Goal: Information Seeking & Learning: Check status

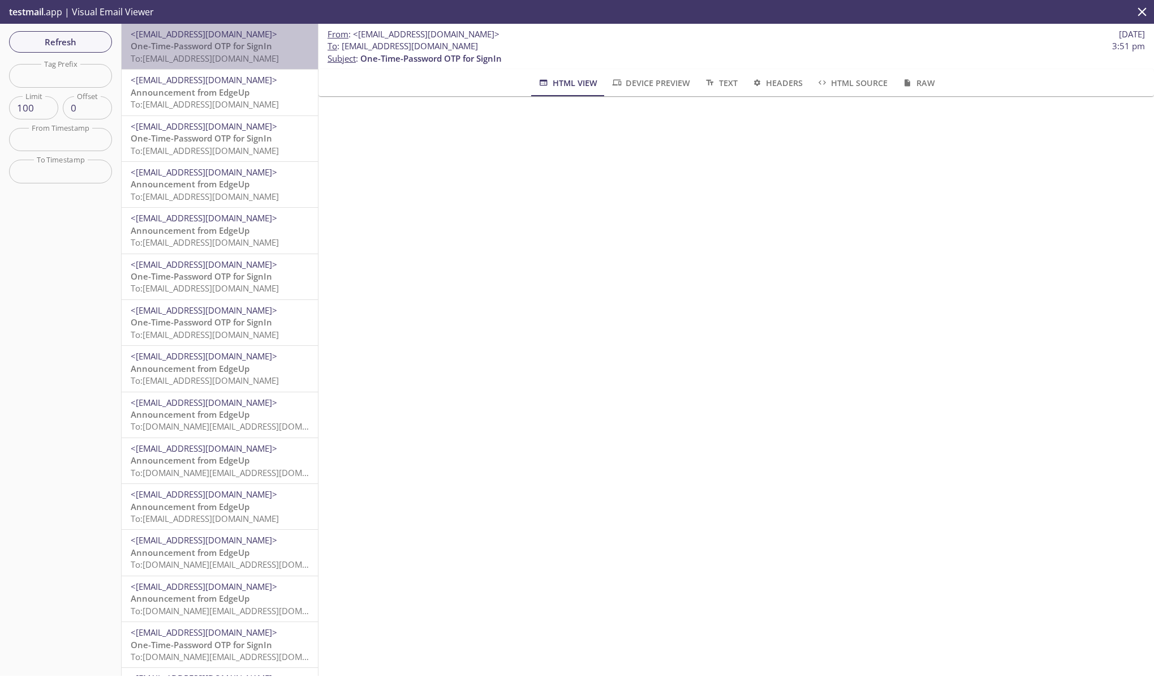
click at [274, 41] on p "One-Time-Password OTP for SignIn To: [EMAIL_ADDRESS][DOMAIN_NAME]" at bounding box center [220, 52] width 178 height 24
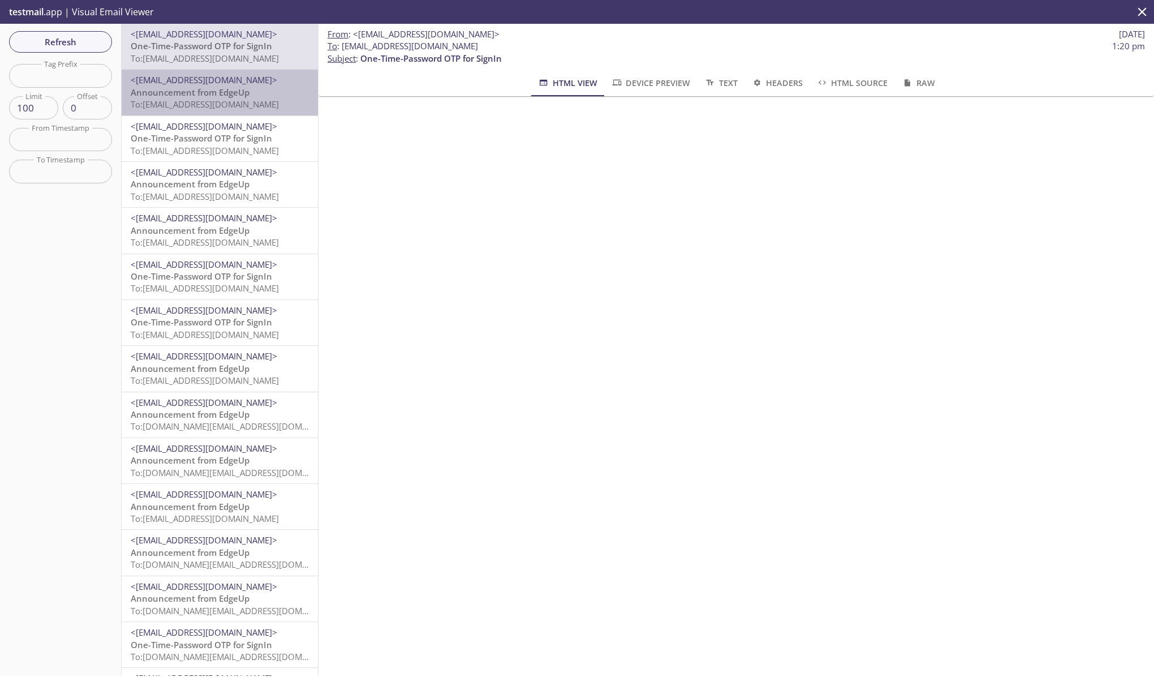
click at [251, 87] on p "Announcement from EdgeUp To: [EMAIL_ADDRESS][DOMAIN_NAME]" at bounding box center [220, 99] width 178 height 24
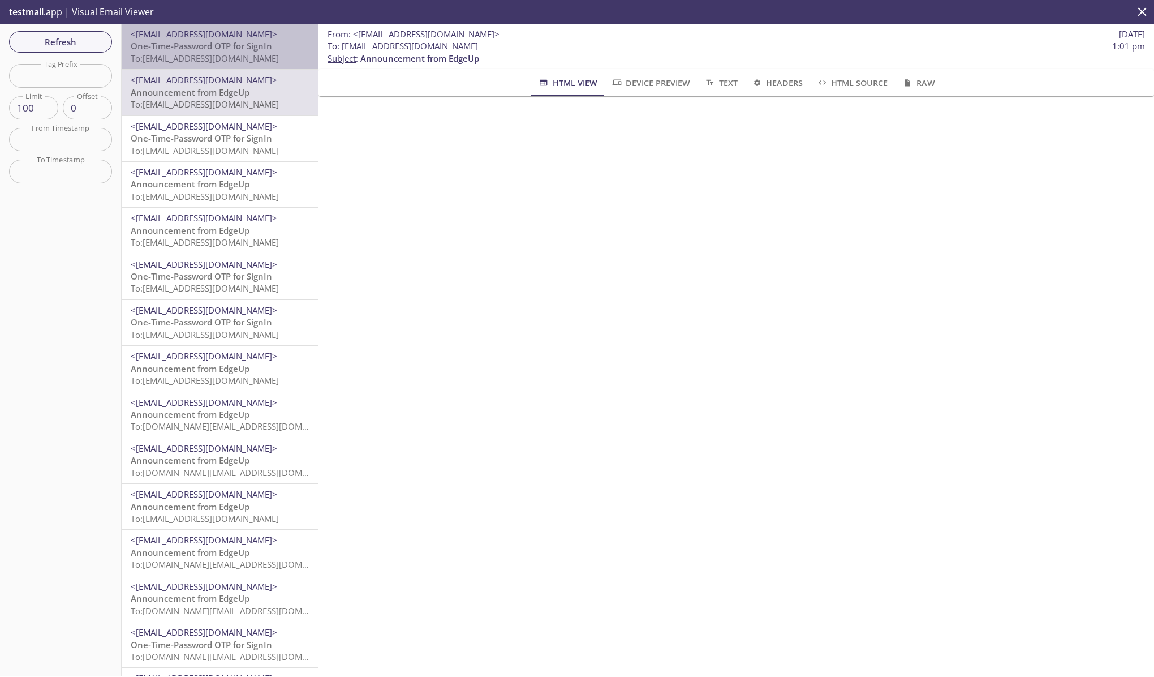
click at [248, 53] on span "To: [EMAIL_ADDRESS][DOMAIN_NAME]" at bounding box center [205, 58] width 148 height 11
click at [248, 57] on span "To: [EMAIL_ADDRESS][DOMAIN_NAME]" at bounding box center [205, 58] width 148 height 11
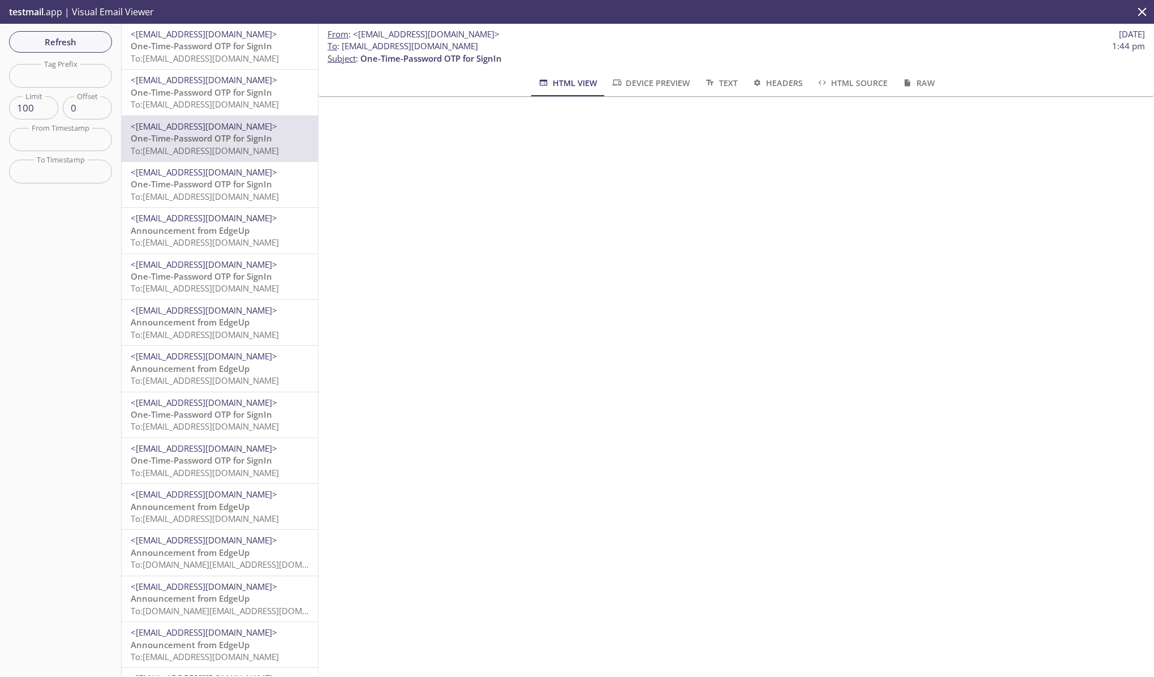
click at [204, 31] on span "<[EMAIL_ADDRESS][DOMAIN_NAME]>" at bounding box center [204, 33] width 147 height 11
